Goal: Task Accomplishment & Management: Complete application form

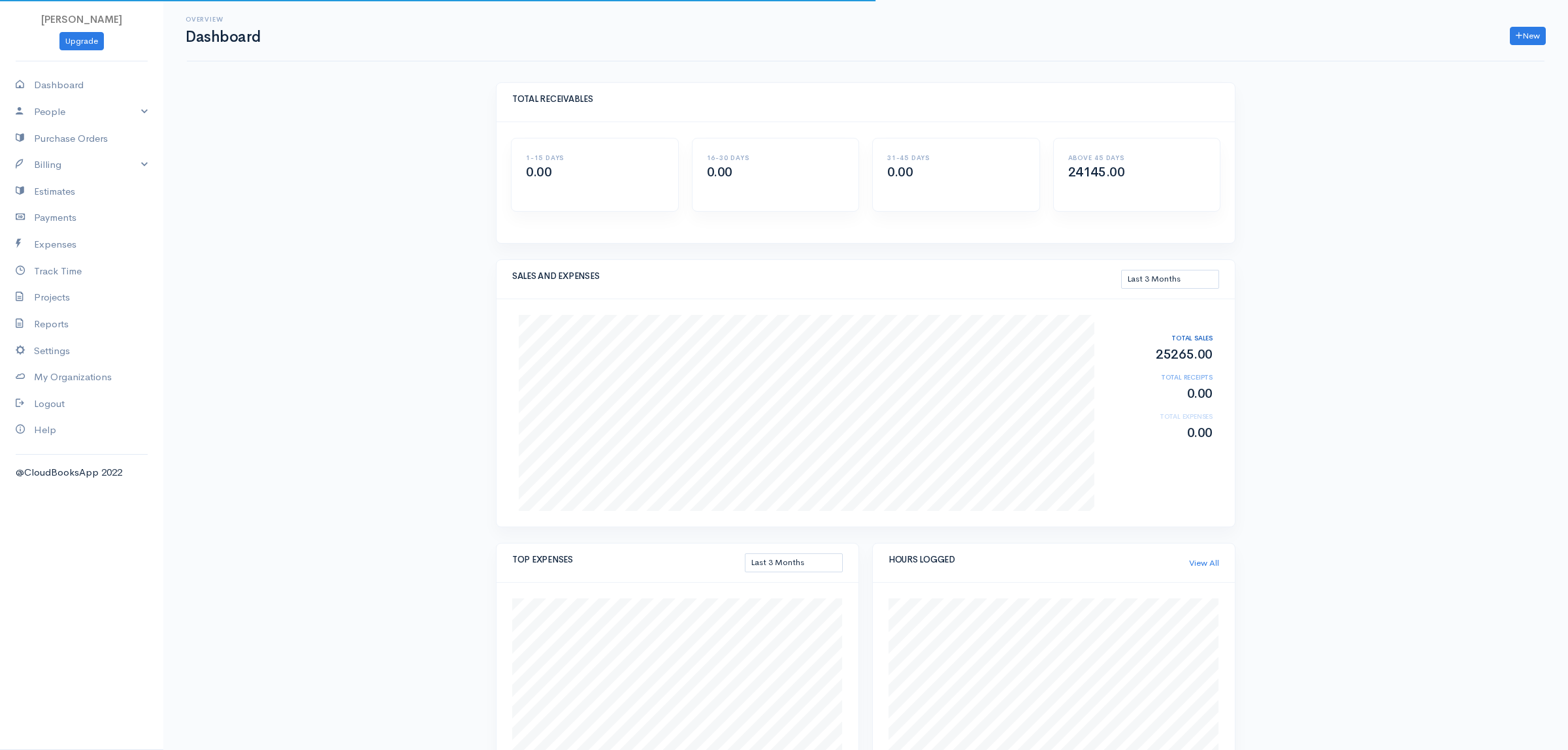
select select "90"
click at [1518, 40] on link "New" at bounding box center [1515, 37] width 36 height 19
click at [1481, 64] on link "Invoice" at bounding box center [1483, 64] width 103 height 23
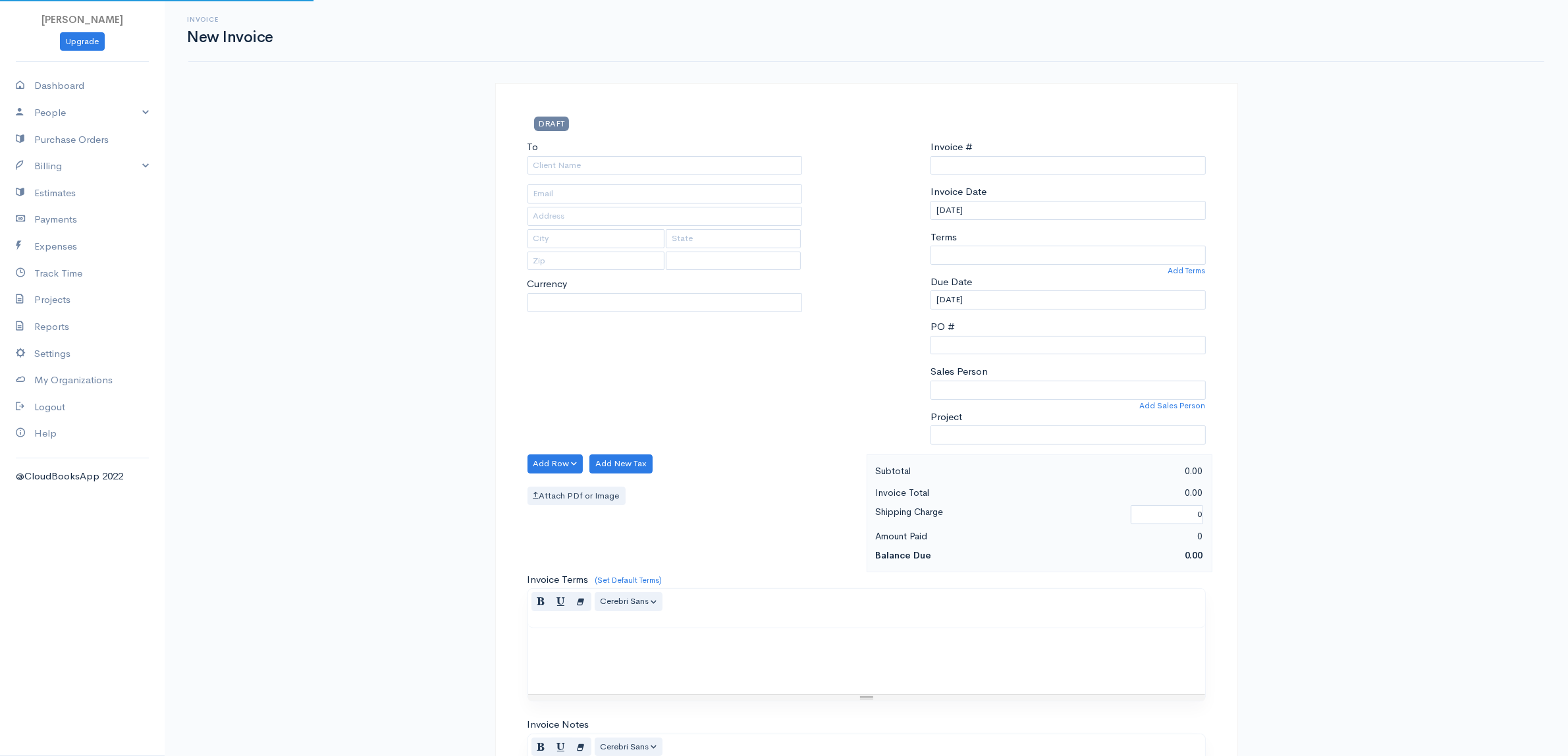
select select "[GEOGRAPHIC_DATA]"
select select "AUD"
type input "0000000087"
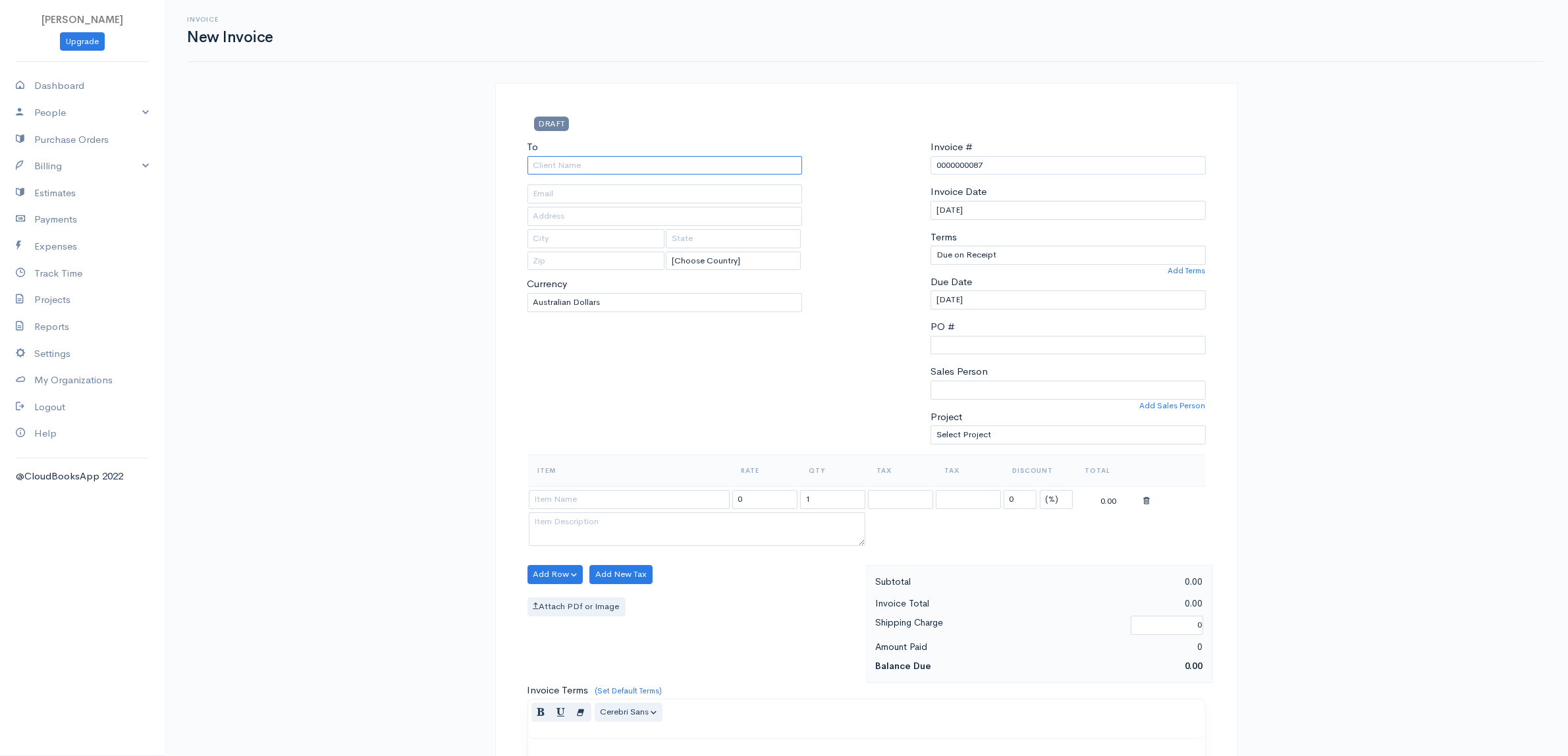
click at [546, 161] on input "To" at bounding box center [665, 166] width 275 height 19
type input "i3 Consulting"
click at [553, 205] on body "[PERSON_NAME] Upgrade Dashboard People Clients Vendors Staff Users Purchase Ord…" at bounding box center [784, 569] width 1568 height 1139
type input "[EMAIL_ADDRESS][DOMAIN_NAME]"
type input "[STREET_ADDRESS]"
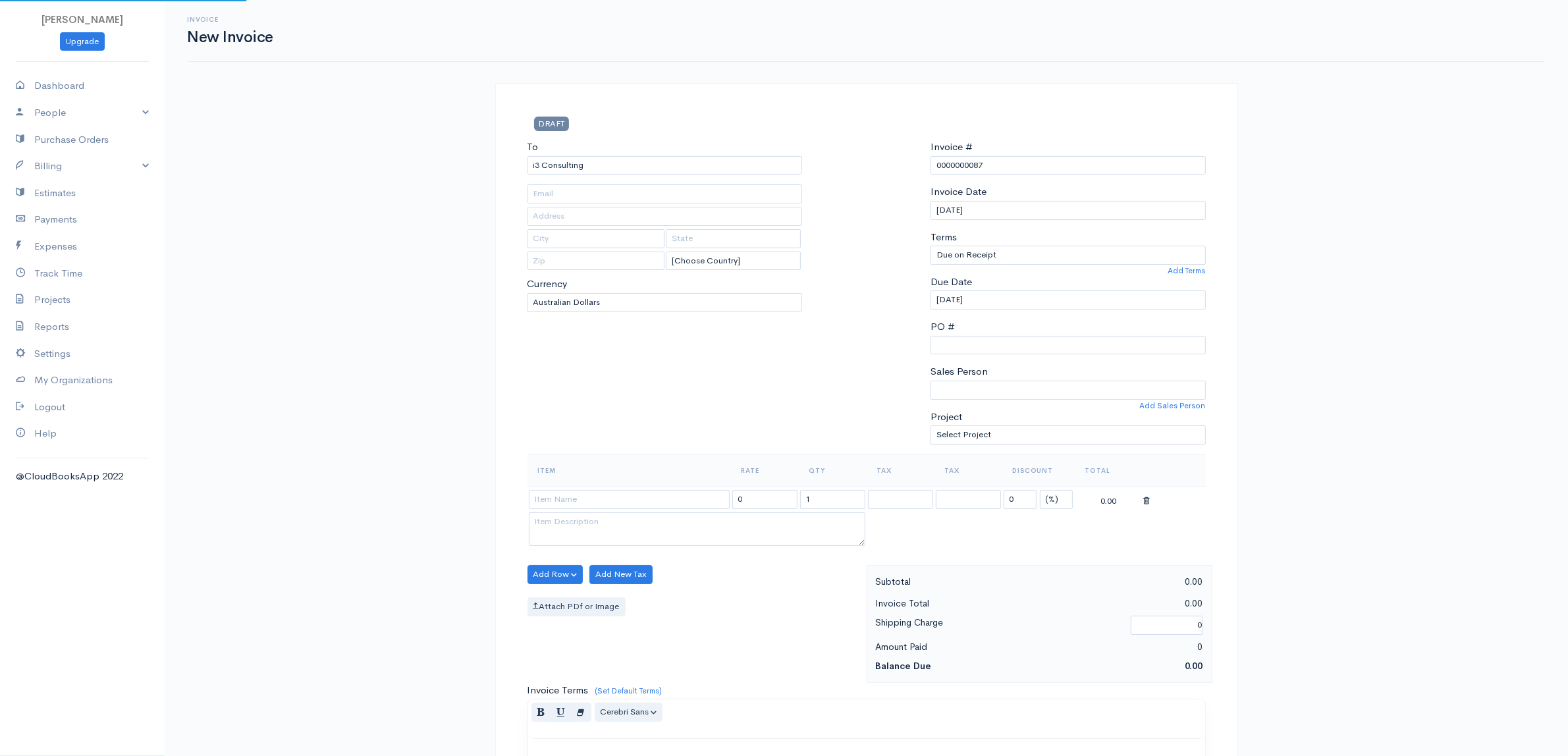
type input "Lower Hutt"
type input "5013"
select select "[GEOGRAPHIC_DATA]"
click at [568, 495] on input at bounding box center [629, 499] width 201 height 19
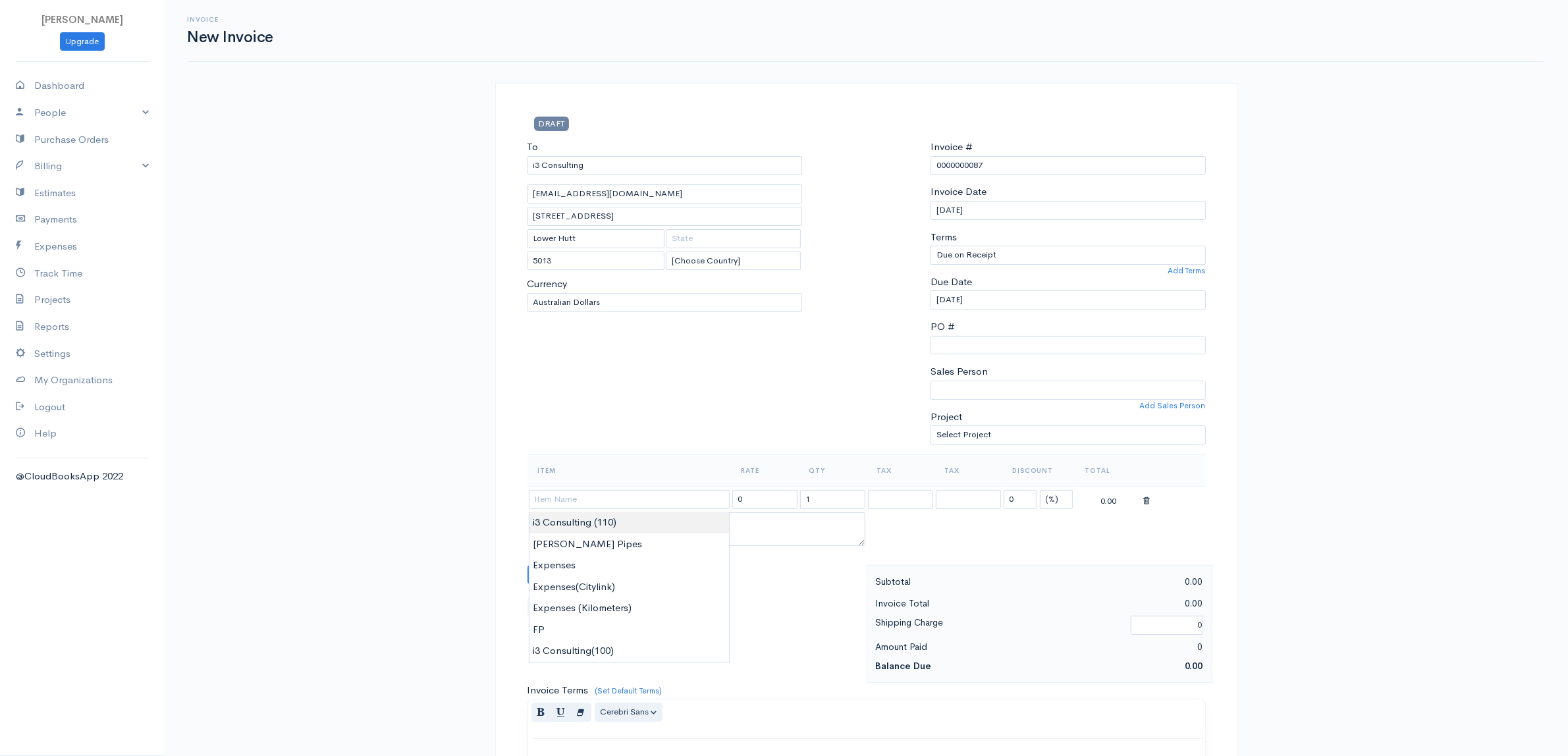
type input "i3 Consulting (110)"
type input "110.00"
type textarea "Desc"
click at [568, 524] on body "[PERSON_NAME] Upgrade Dashboard People Clients Vendors Staff Users Purchase Ord…" at bounding box center [784, 569] width 1568 height 1139
click at [834, 502] on input "1" at bounding box center [832, 499] width 65 height 19
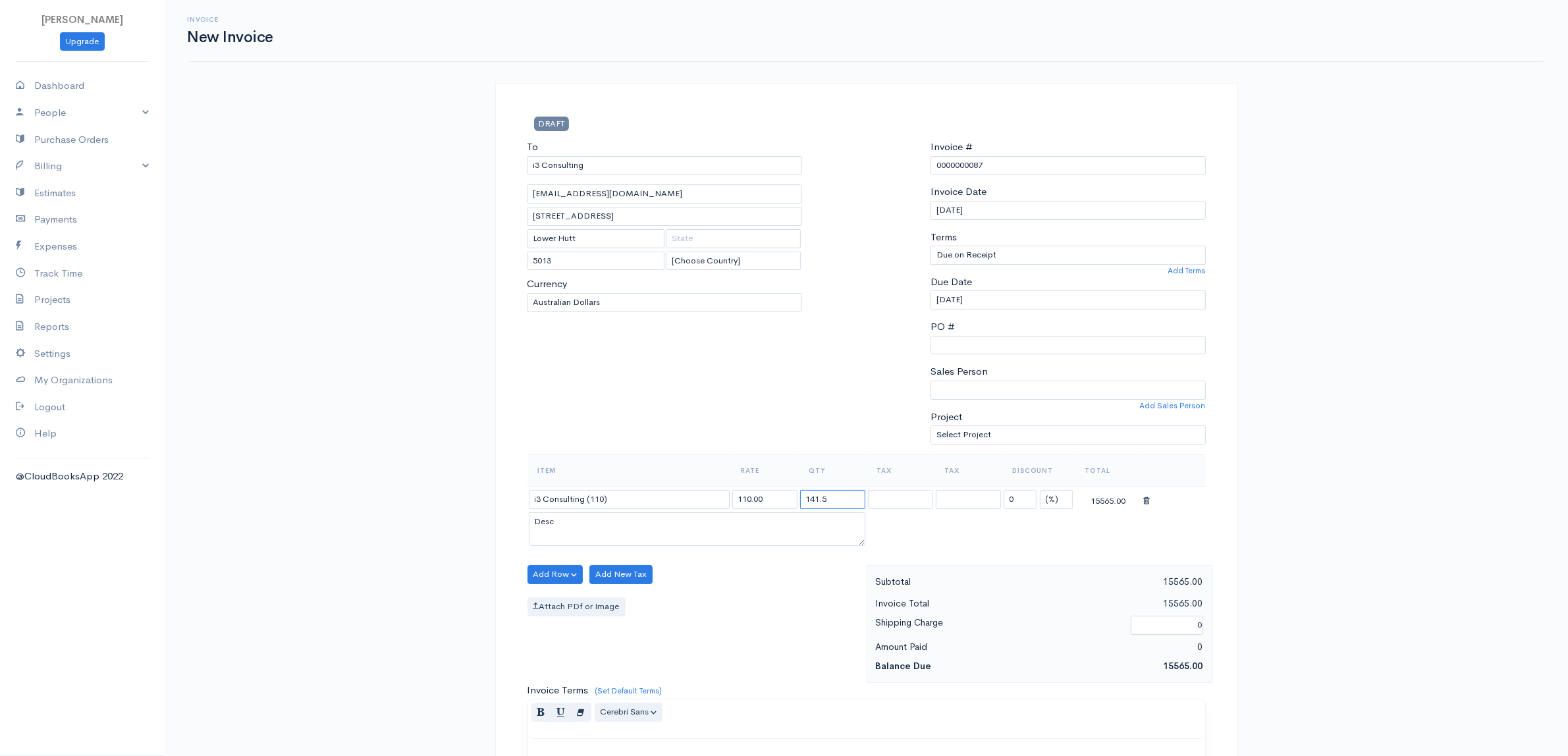
type input "141.5"
drag, startPoint x: 560, startPoint y: 525, endPoint x: 520, endPoint y: 524, distance: 40.0
click at [521, 524] on div "Item Rate Qty Tax Tax Discount Total i3 Consulting (110) 110.00 141.5 GST@10% G…" at bounding box center [866, 510] width 691 height 111
type textarea "Consulting"
click at [481, 473] on div "DRAFT To i3 Consulting [EMAIL_ADDRESS][DOMAIN_NAME] [STREET_ADDRESS] [GEOGRAPHI…" at bounding box center [866, 609] width 790 height 1054
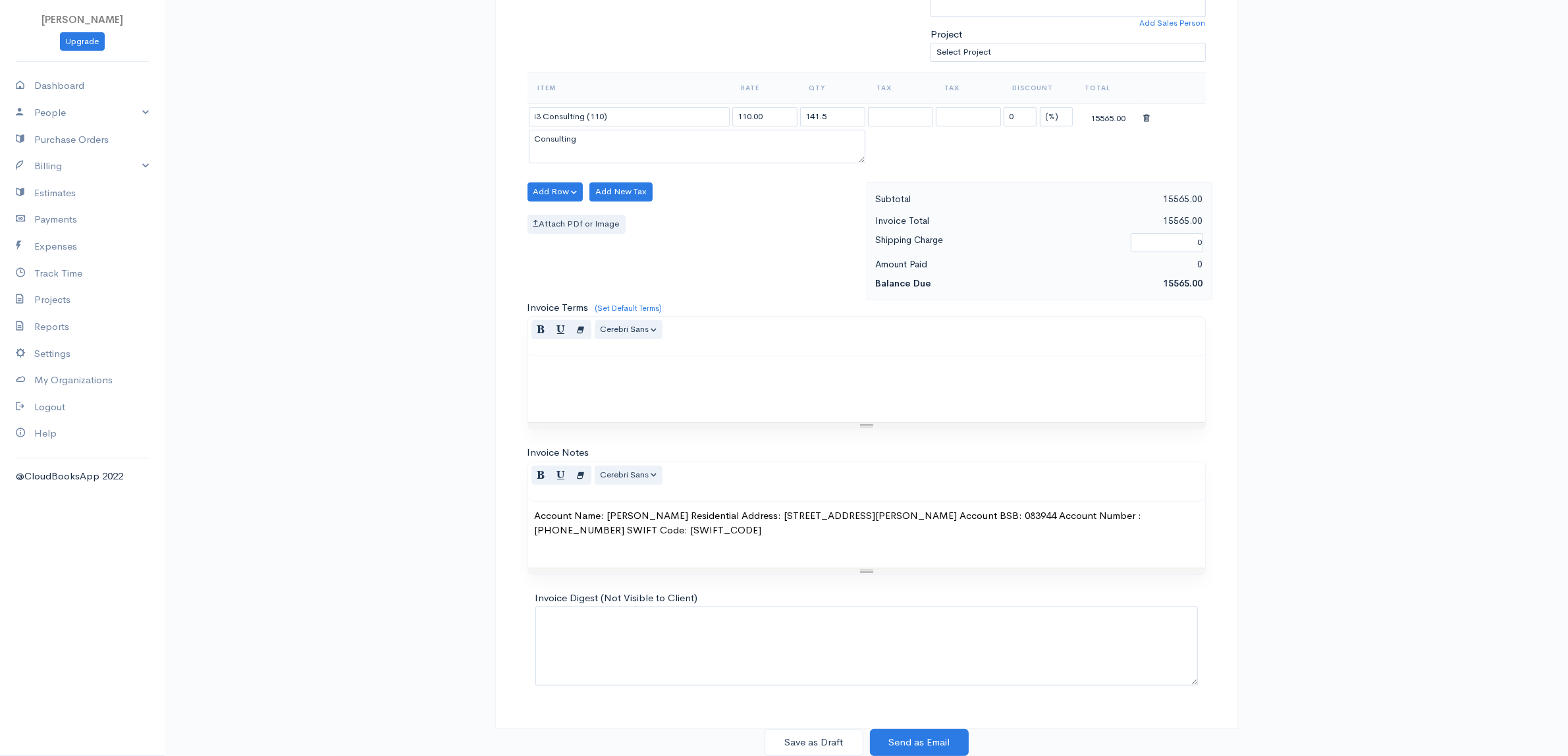
scroll to position [387, 0]
click at [804, 744] on button "Save as Draft" at bounding box center [815, 742] width 99 height 27
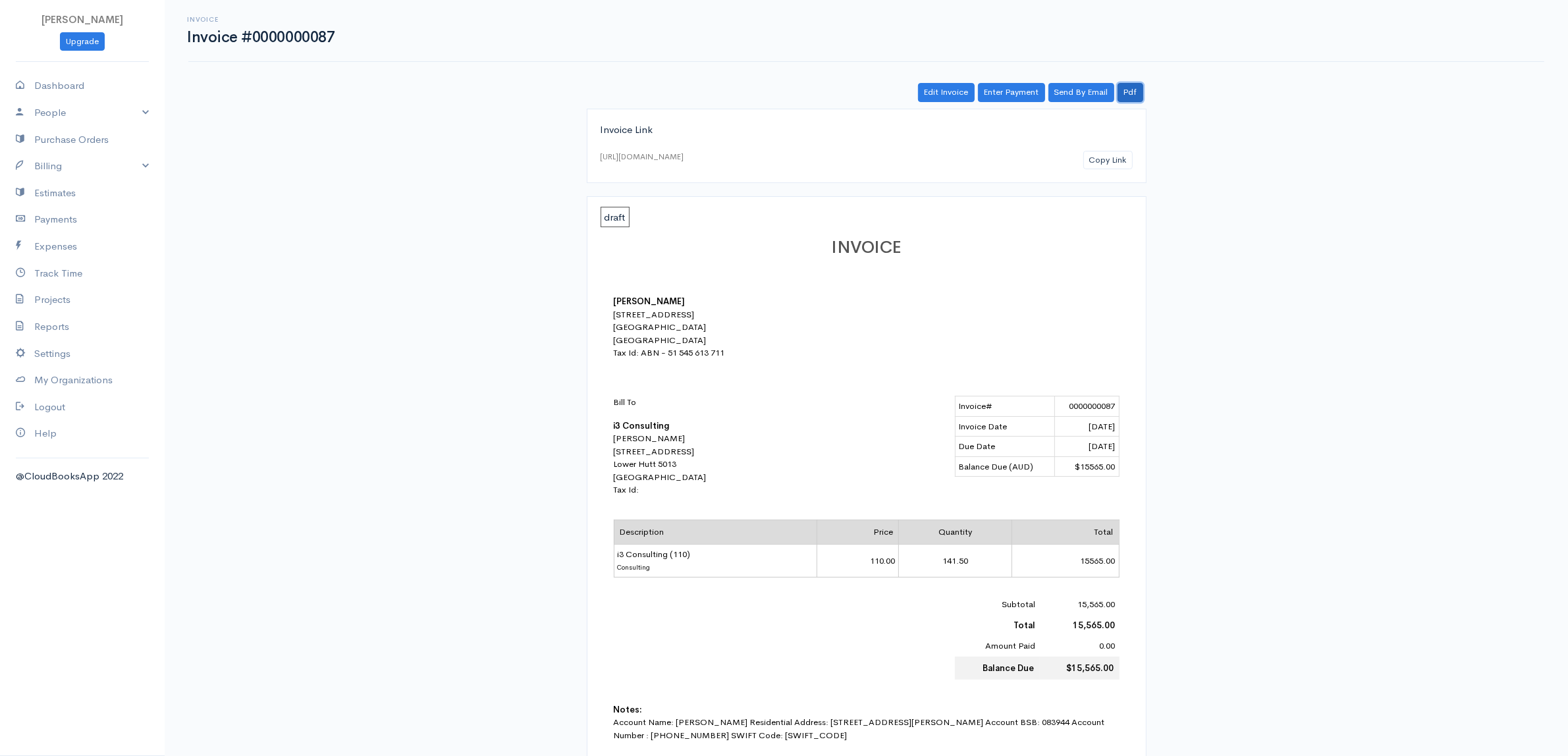
click at [1132, 91] on link "Pdf" at bounding box center [1131, 92] width 25 height 19
